Goal: Book appointment/travel/reservation

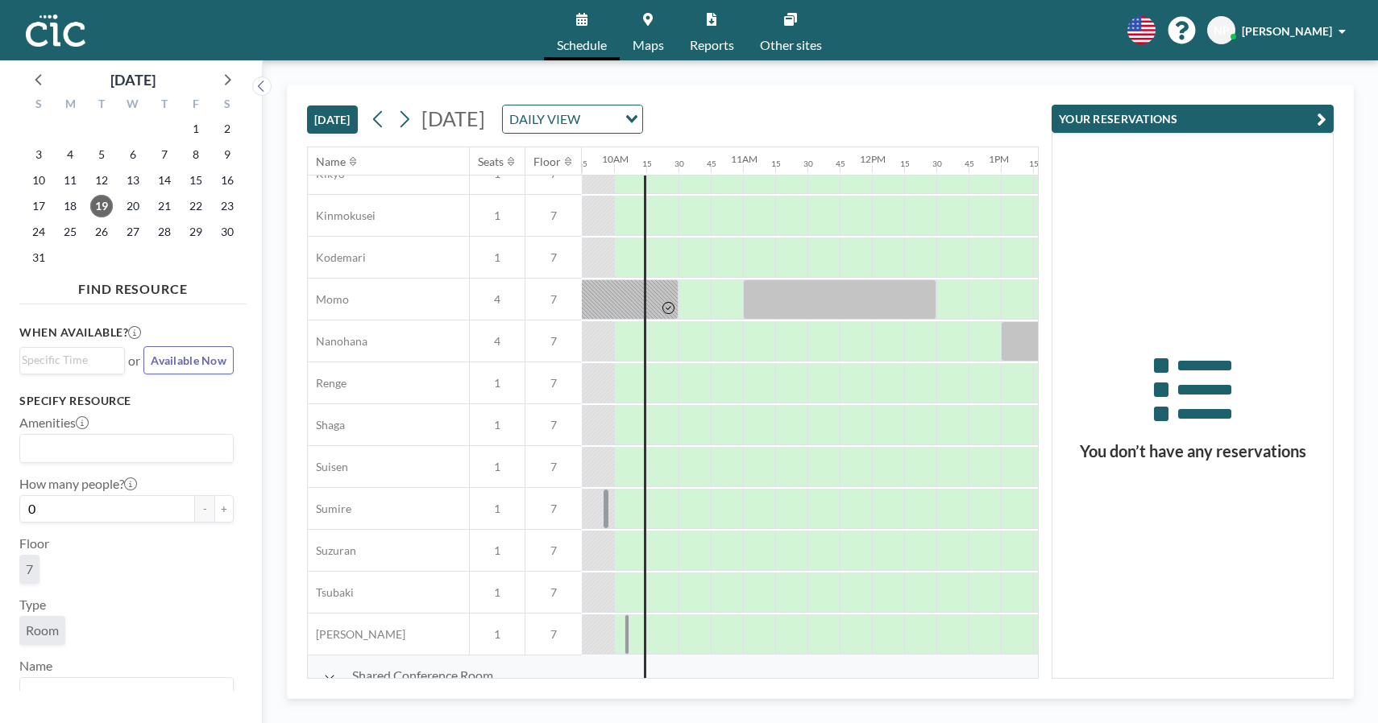
scroll to position [731, 1257]
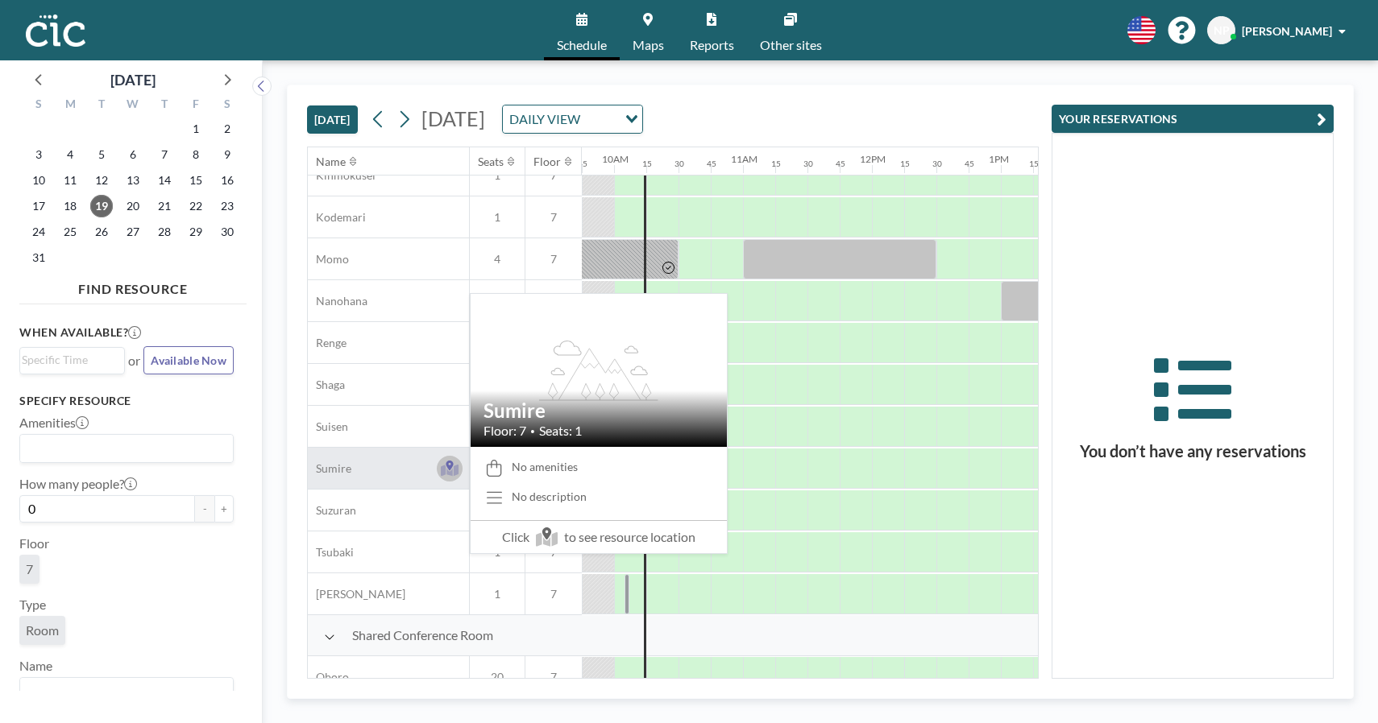
click at [449, 465] on icon at bounding box center [450, 469] width 19 height 16
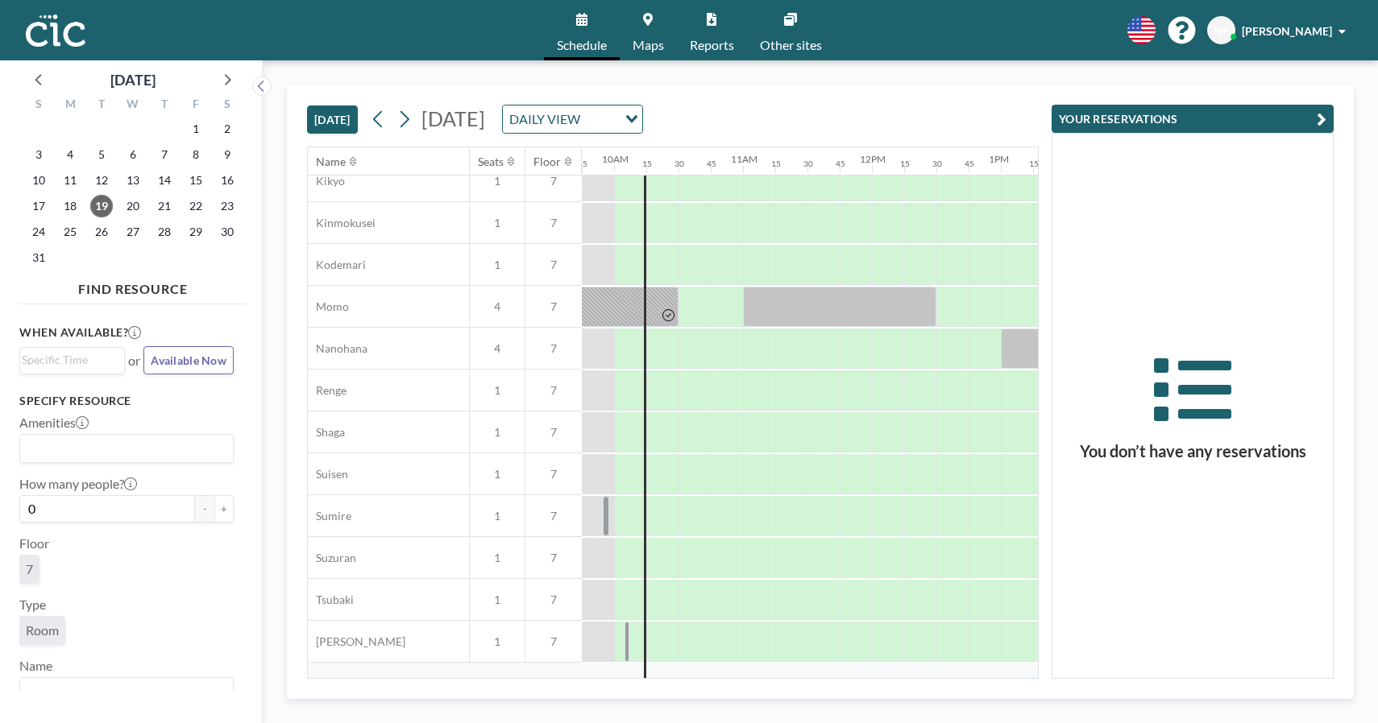
scroll to position [744, 1257]
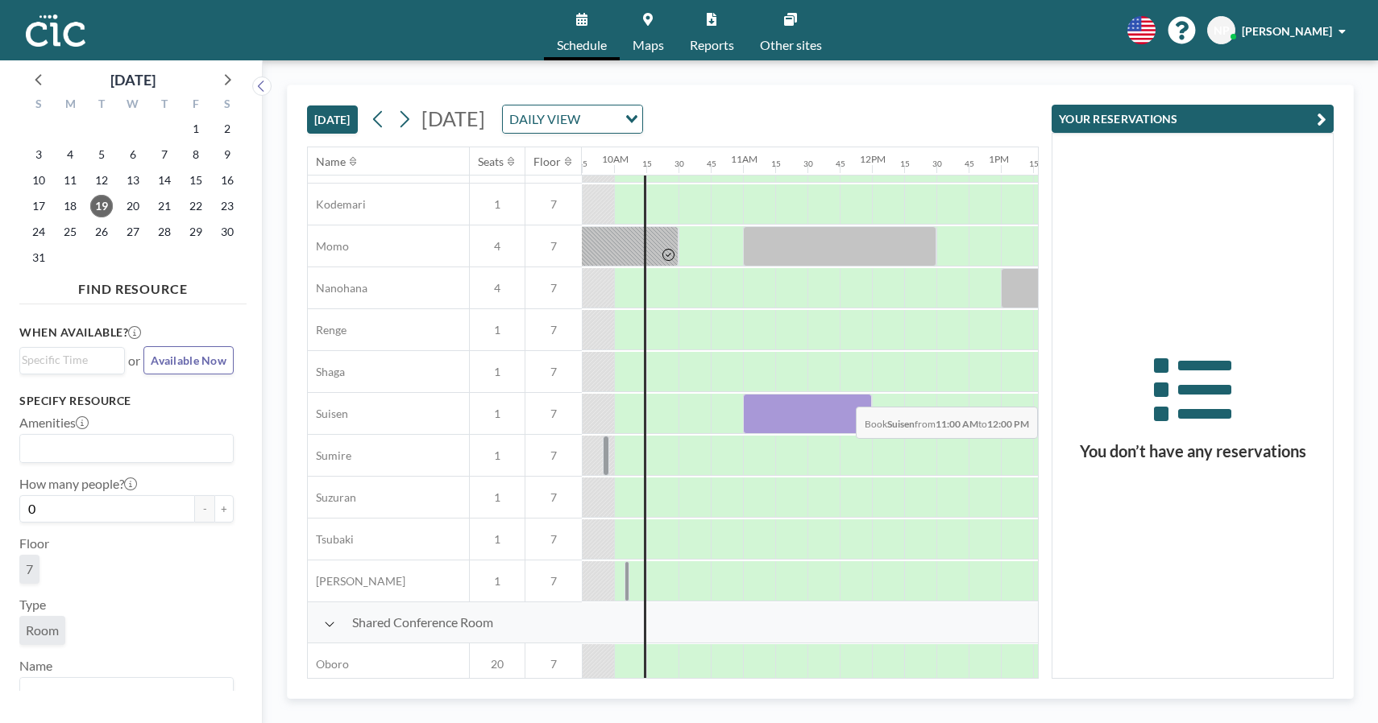
drag, startPoint x: 743, startPoint y: 404, endPoint x: 870, endPoint y: 395, distance: 127.6
click at [870, 395] on div at bounding box center [807, 414] width 129 height 40
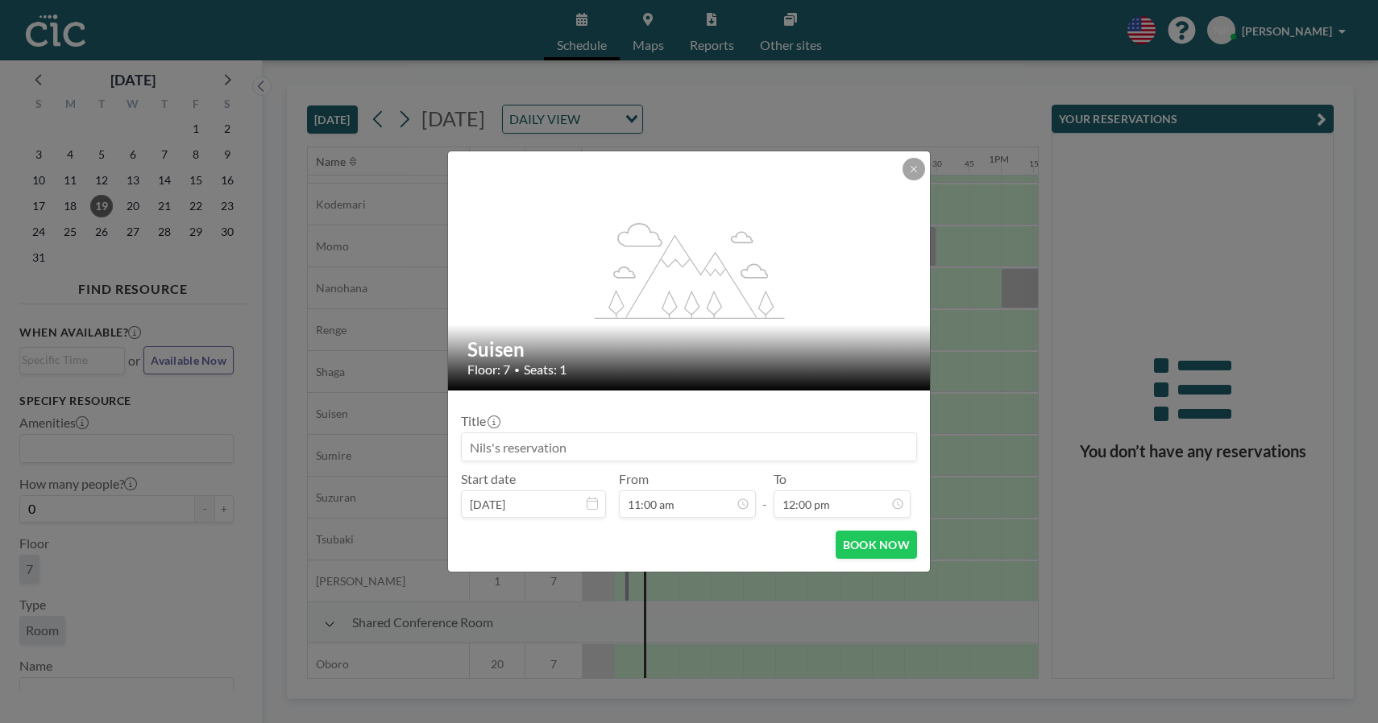
click at [688, 444] on input at bounding box center [689, 446] width 454 height 27
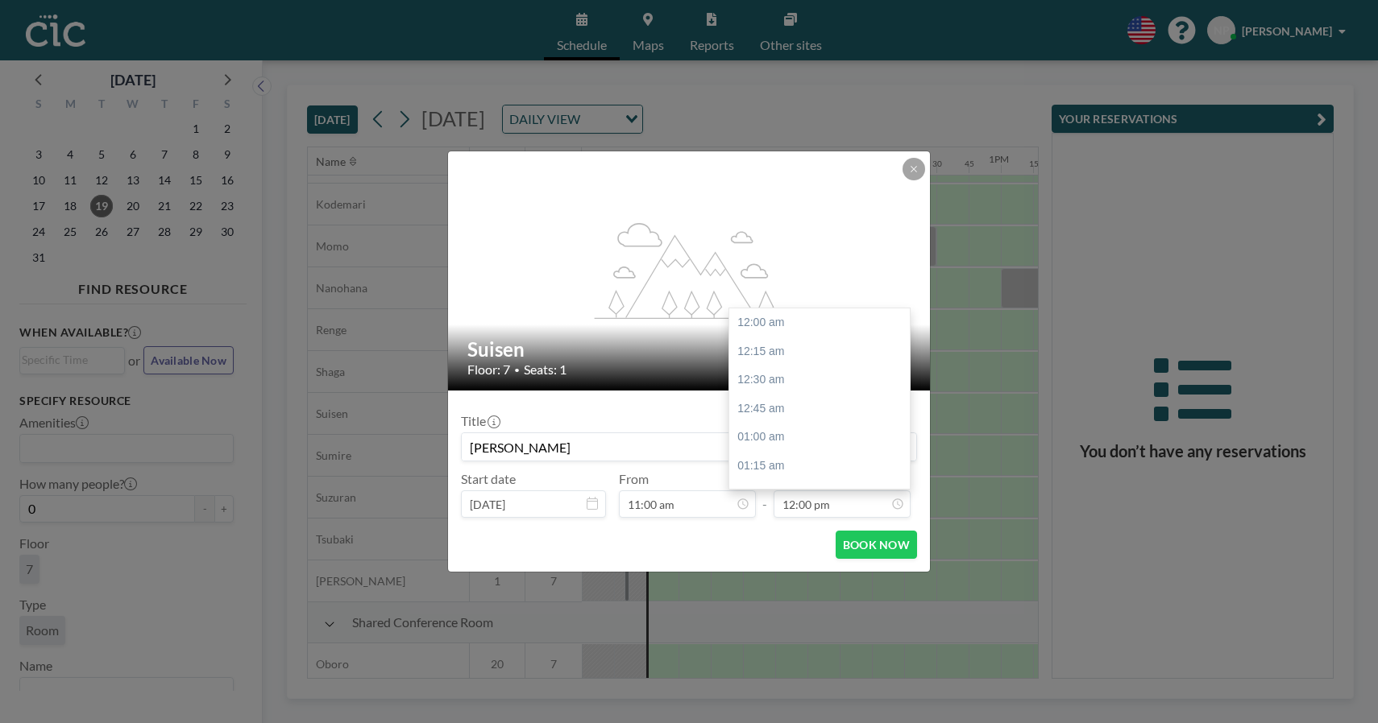
scroll to position [1377, 0]
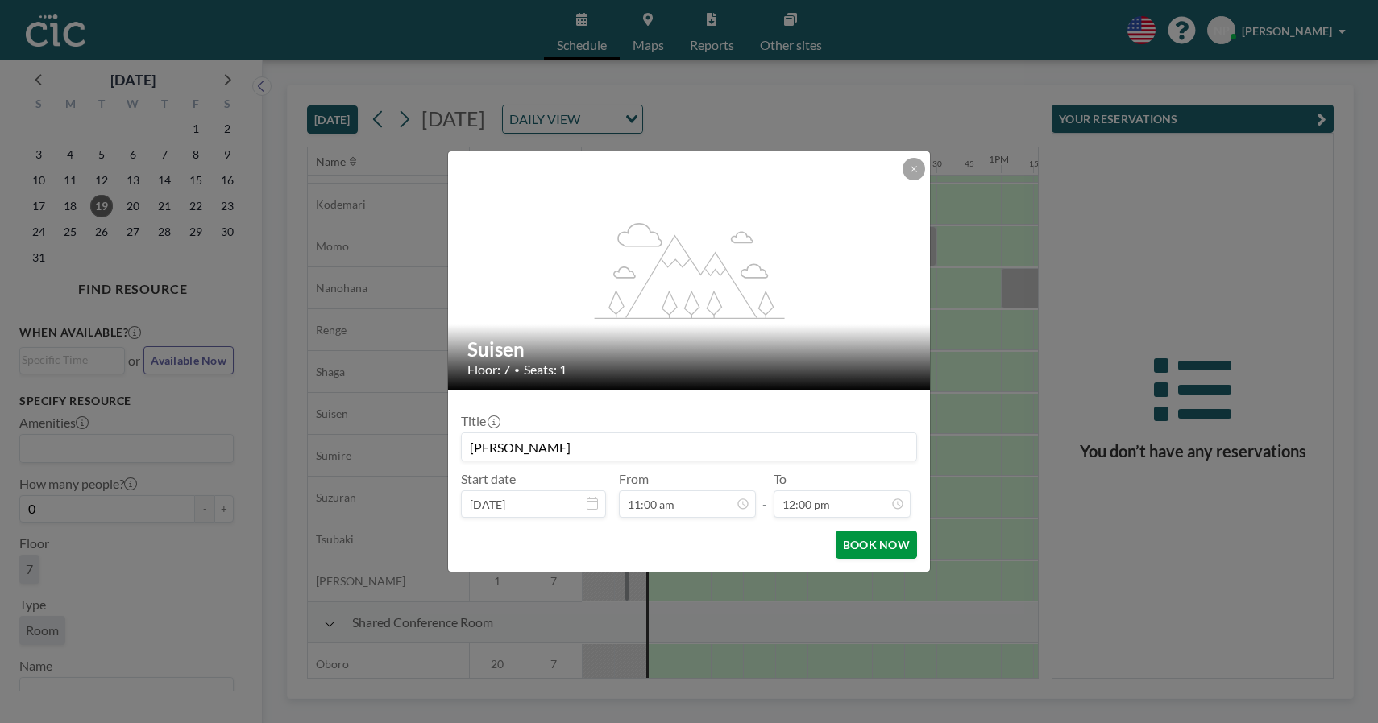
type input "Nils"
click at [863, 546] on button "BOOK NOW" at bounding box center [875, 545] width 81 height 28
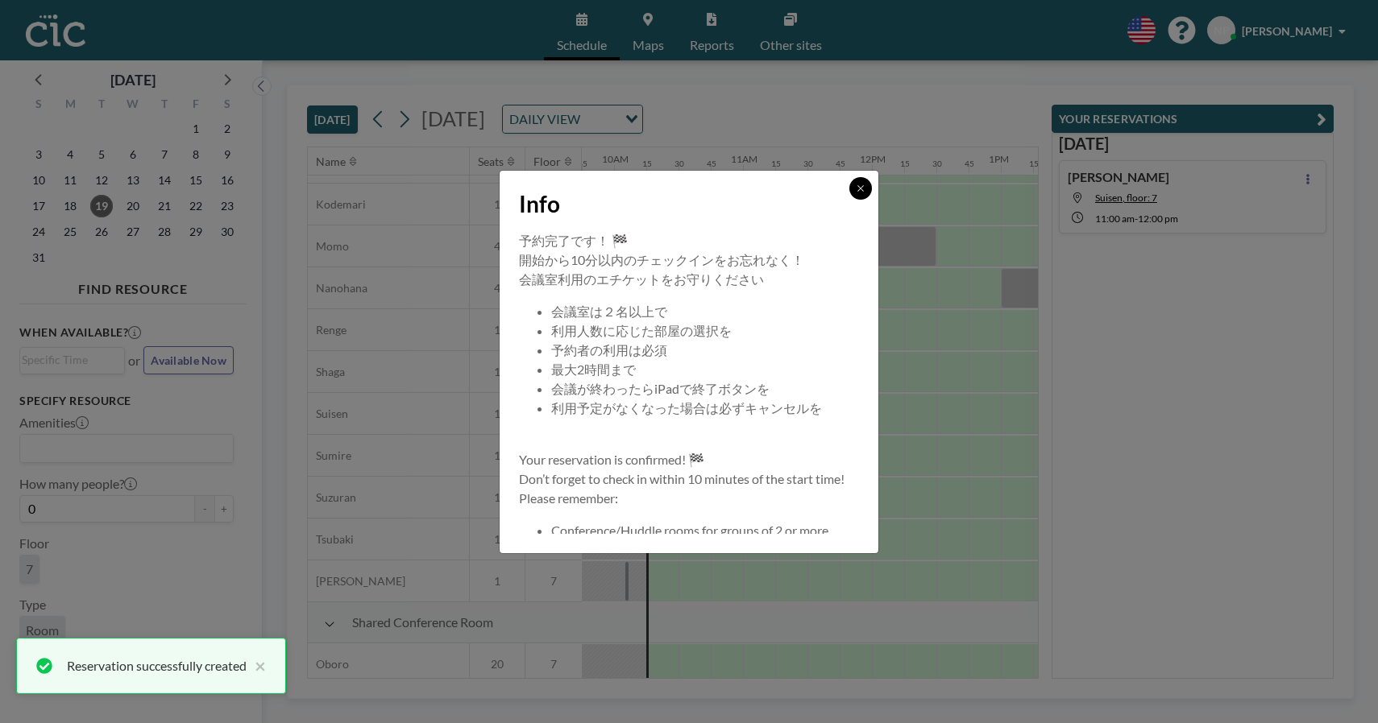
click at [860, 192] on icon at bounding box center [861, 189] width 10 height 10
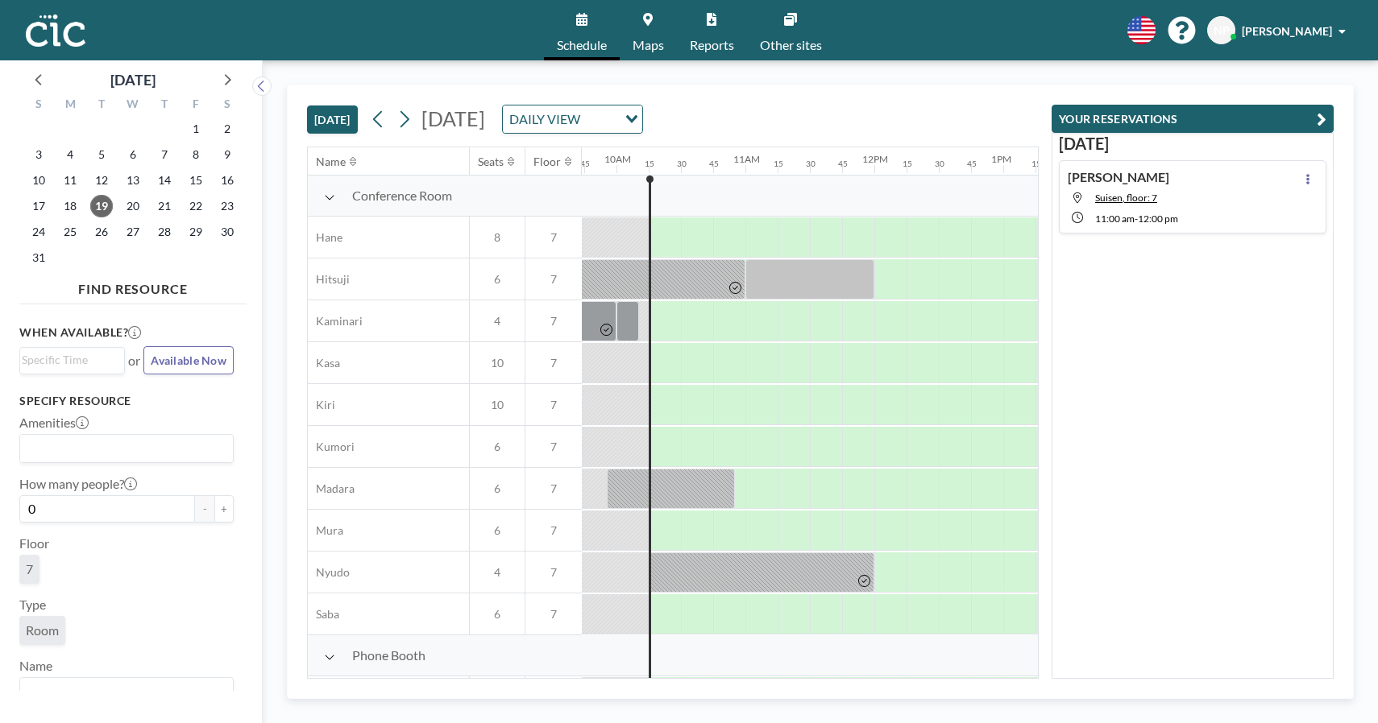
scroll to position [0, 1257]
